Goal: Task Accomplishment & Management: Complete application form

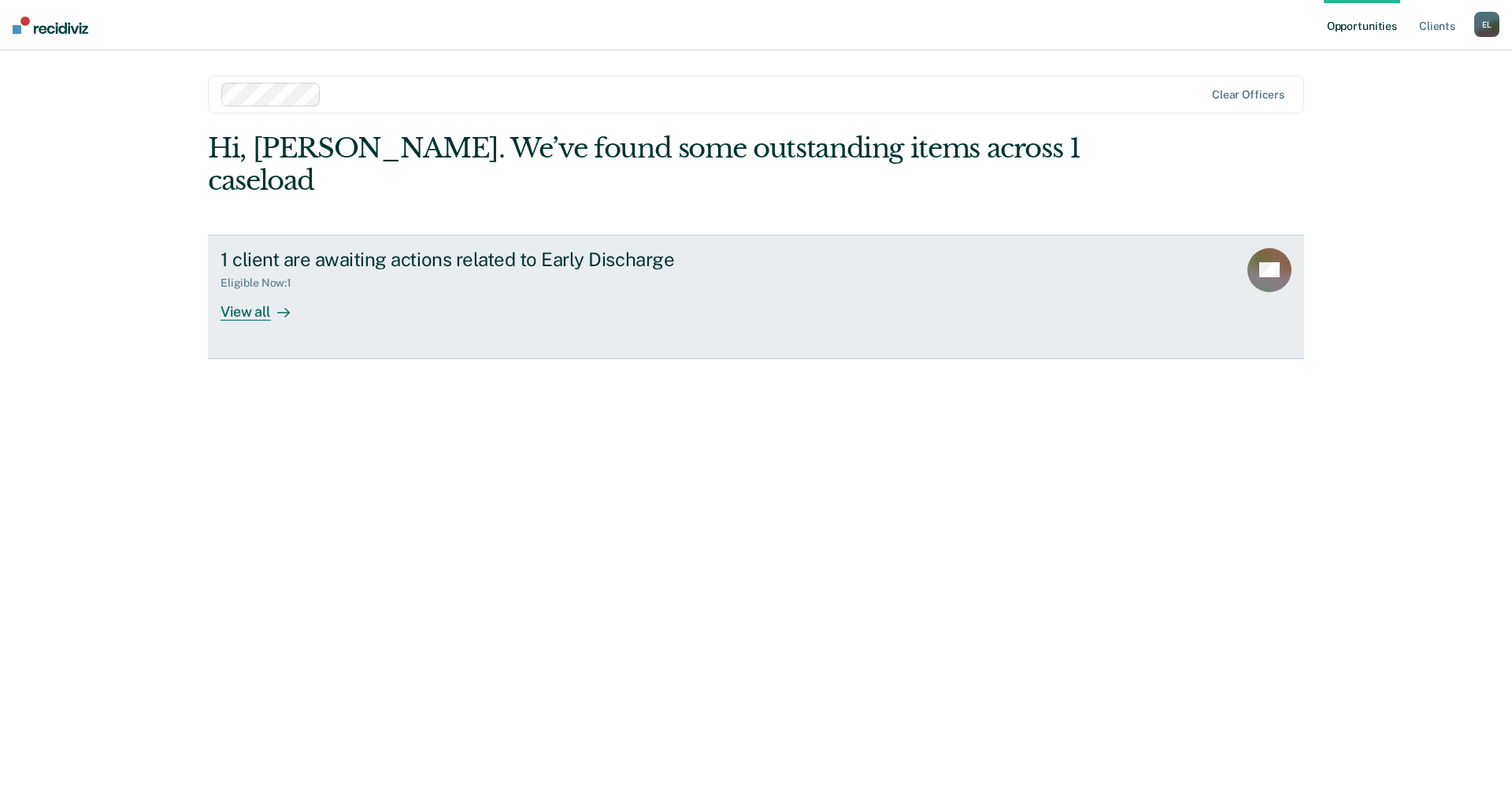
click at [270, 302] on div at bounding box center [279, 311] width 19 height 18
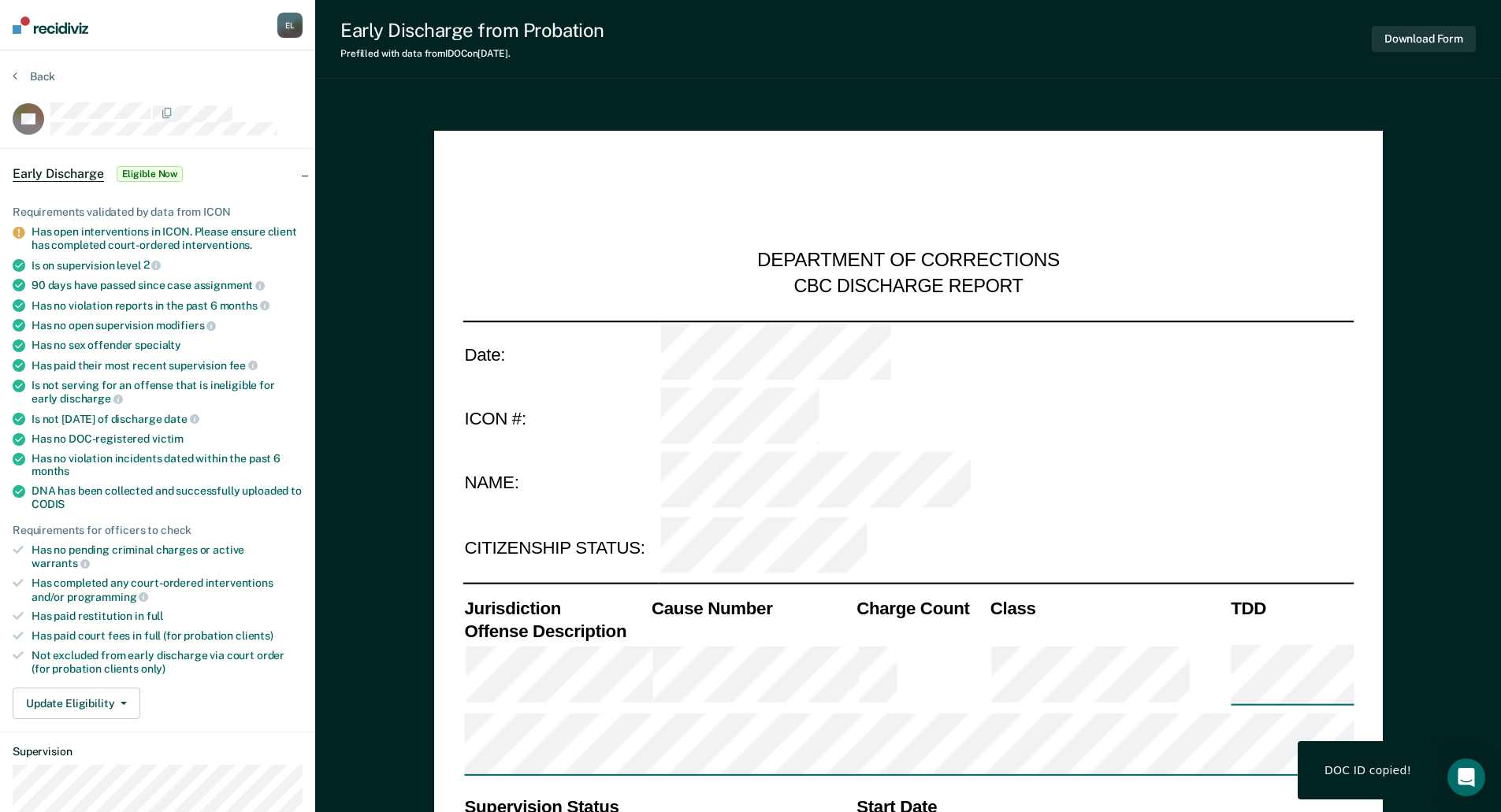
type textarea "x"
click at [14, 76] on icon at bounding box center [14, 76] width 5 height 13
